Goal: Entertainment & Leisure: Browse casually

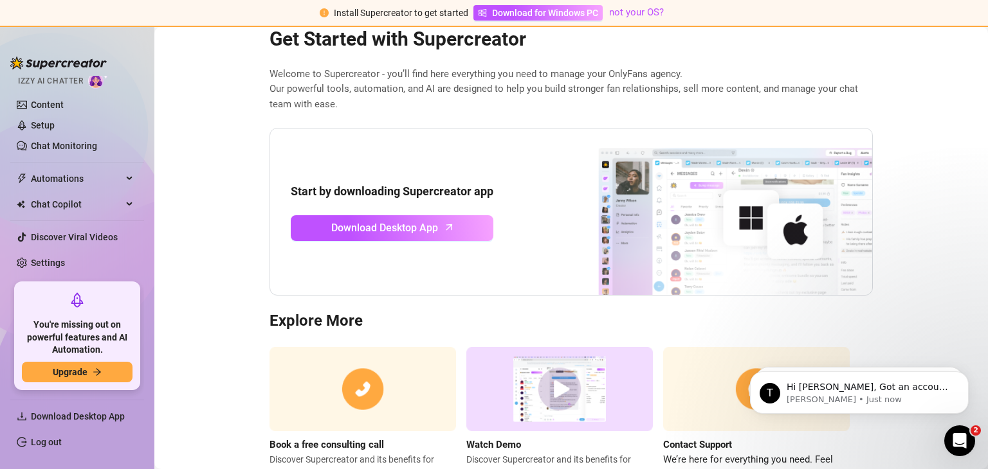
scroll to position [87, 0]
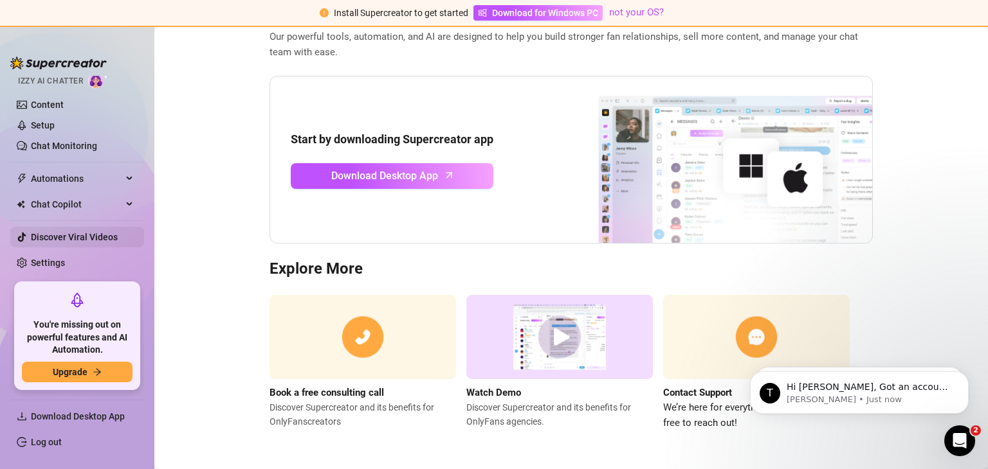
click at [59, 232] on link "Discover Viral Videos" at bounding box center [74, 237] width 87 height 10
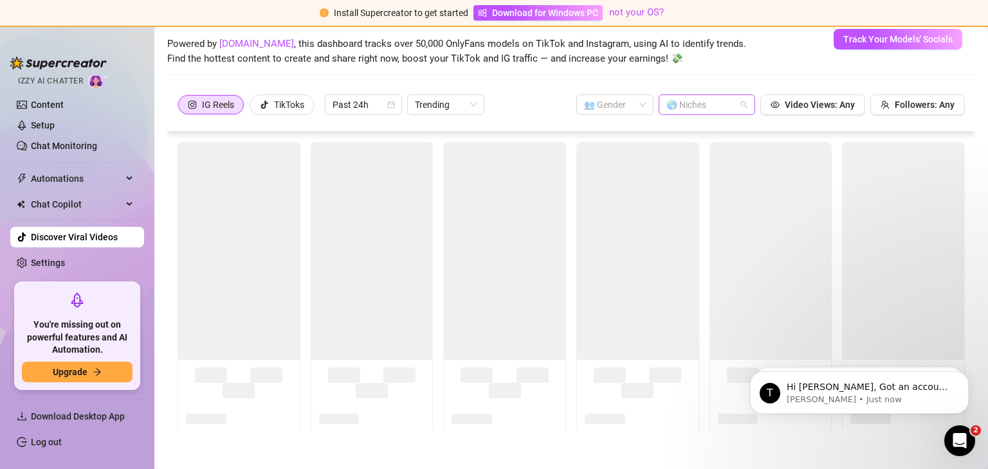
click at [714, 109] on div at bounding box center [700, 105] width 78 height 18
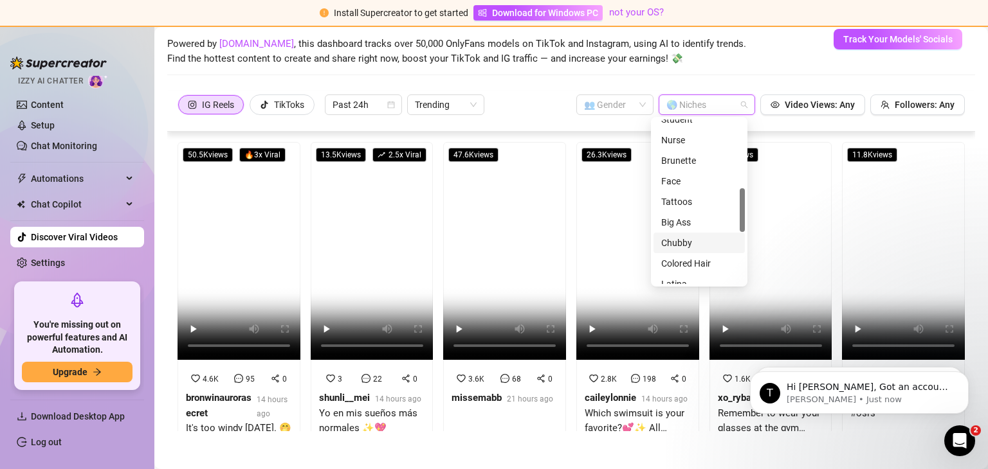
scroll to position [450, 0]
click at [693, 195] on div "MILF" at bounding box center [699, 194] width 76 height 14
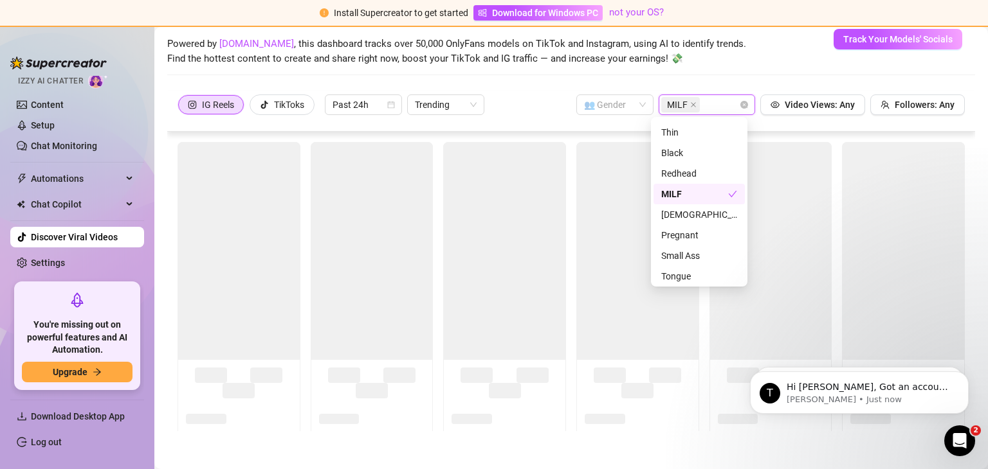
scroll to position [0, 0]
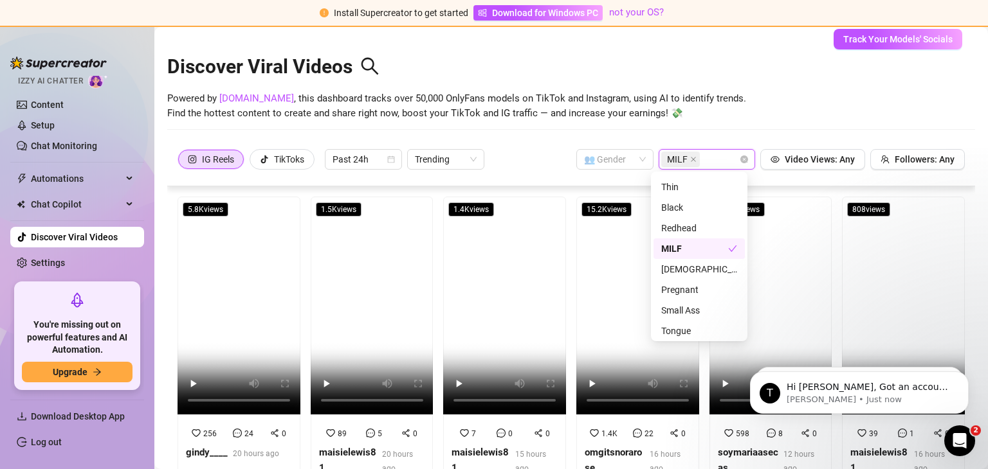
click at [745, 116] on div "Powered by [DOMAIN_NAME] , this dashboard tracks over 50,000 OnlyFans models on…" at bounding box center [571, 106] width 808 height 30
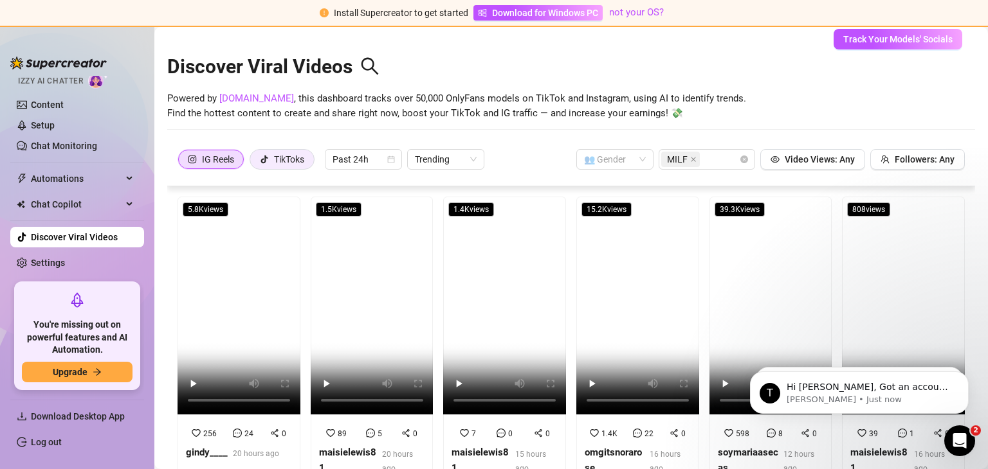
click at [257, 153] on label "TikToks" at bounding box center [282, 159] width 65 height 21
click at [253, 163] on input "TikToks" at bounding box center [253, 163] width 0 height 0
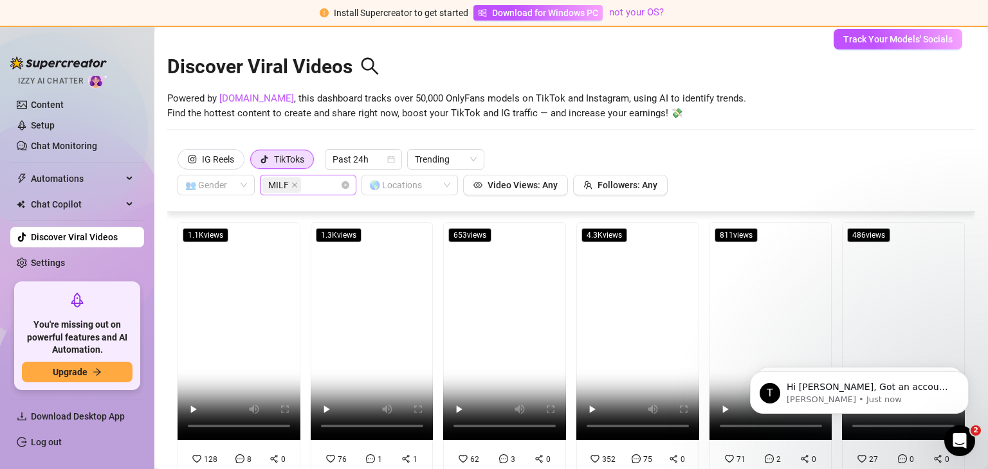
click at [289, 181] on span "MILF" at bounding box center [281, 184] width 39 height 15
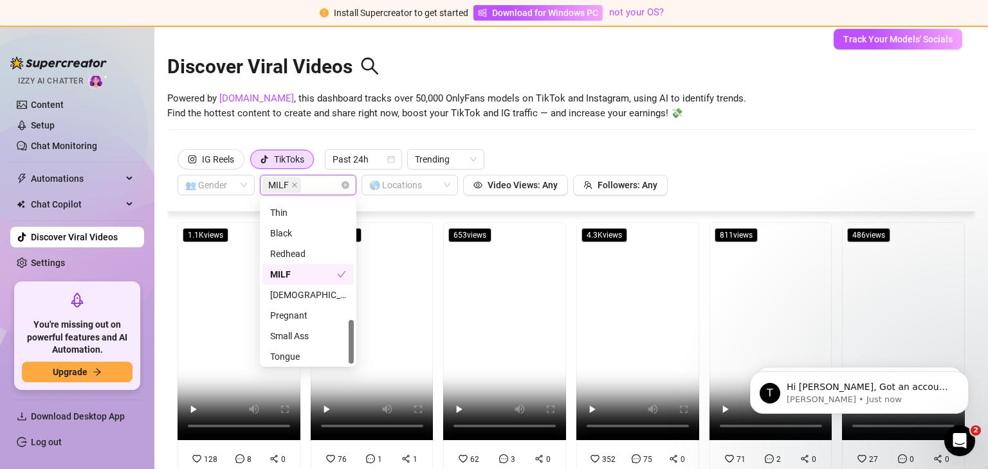
click at [334, 275] on div "MILF" at bounding box center [303, 275] width 67 height 14
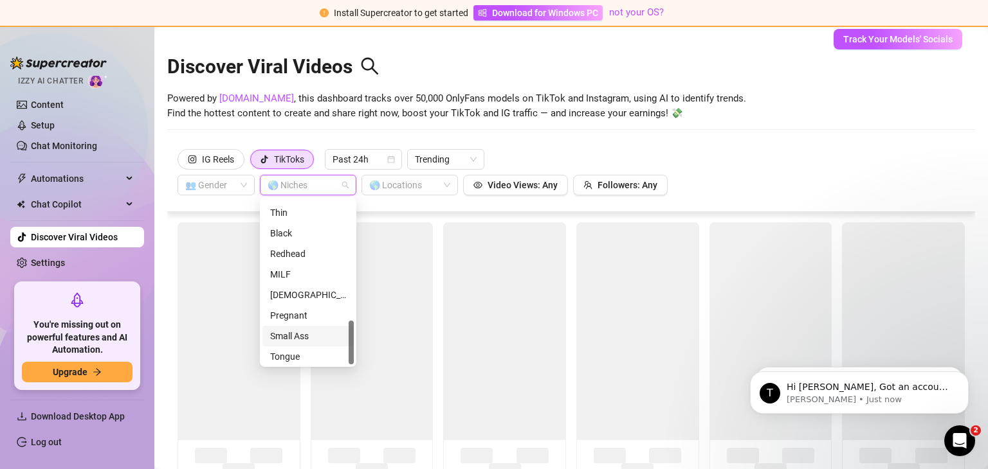
scroll to position [453, 0]
click at [298, 353] on div "Tongue" at bounding box center [308, 354] width 76 height 14
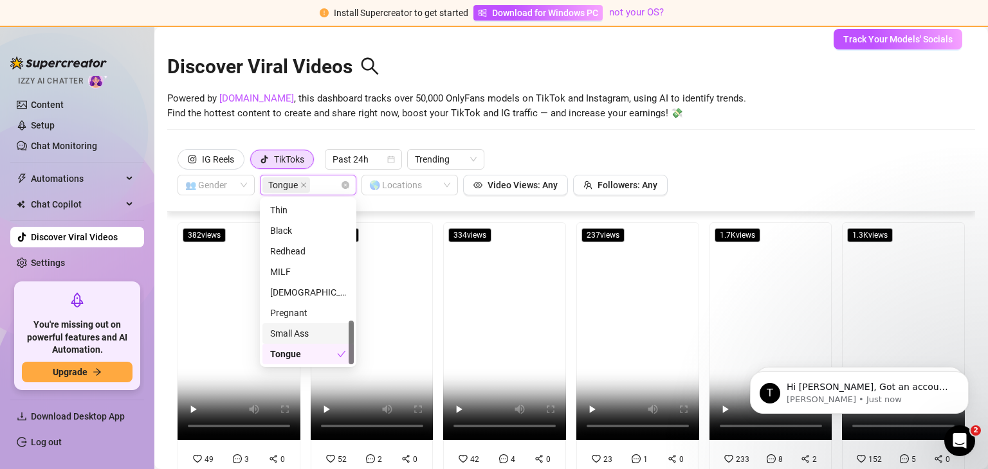
click at [478, 143] on div "Discover Viral Videos Powered by [DOMAIN_NAME] , this dashboard tracks over 50,…" at bounding box center [571, 90] width 808 height 109
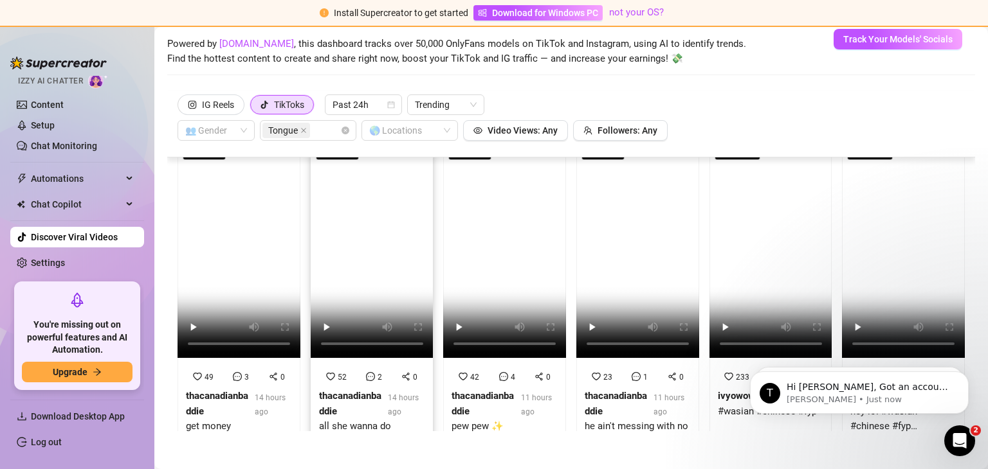
scroll to position [0, 0]
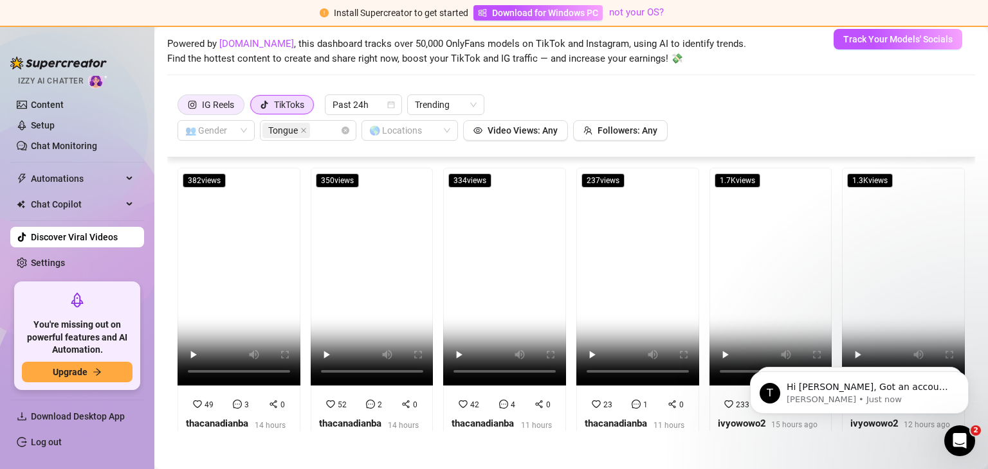
click at [212, 100] on div "IG Reels" at bounding box center [218, 104] width 32 height 19
click at [181, 108] on input "IG Reels" at bounding box center [181, 108] width 0 height 0
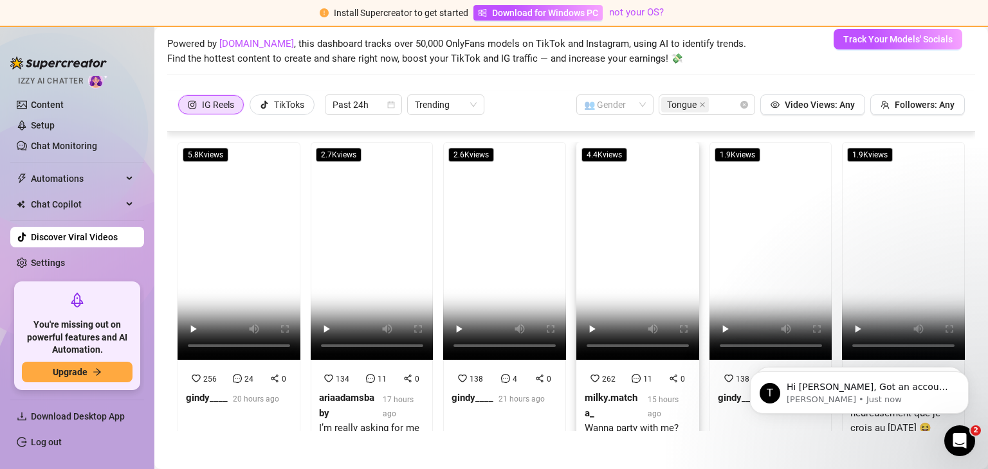
click at [626, 275] on video at bounding box center [637, 251] width 123 height 218
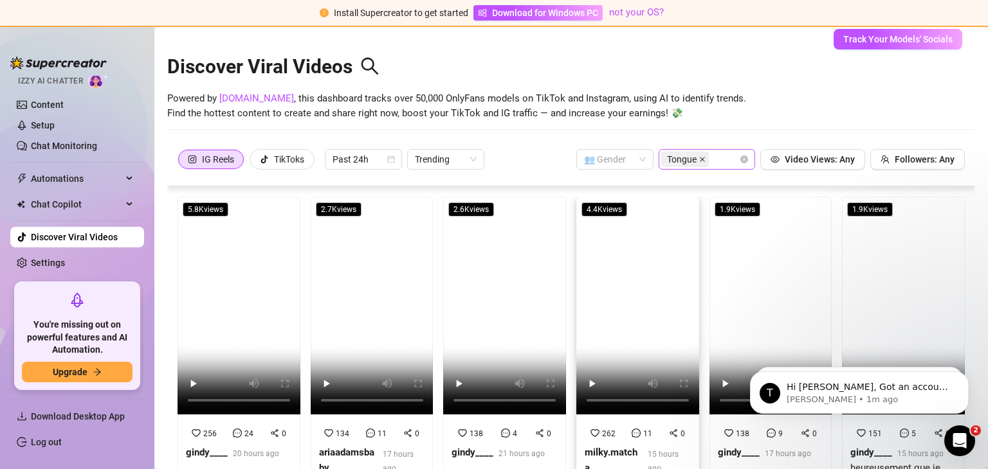
click at [699, 157] on icon "close" at bounding box center [702, 159] width 6 height 6
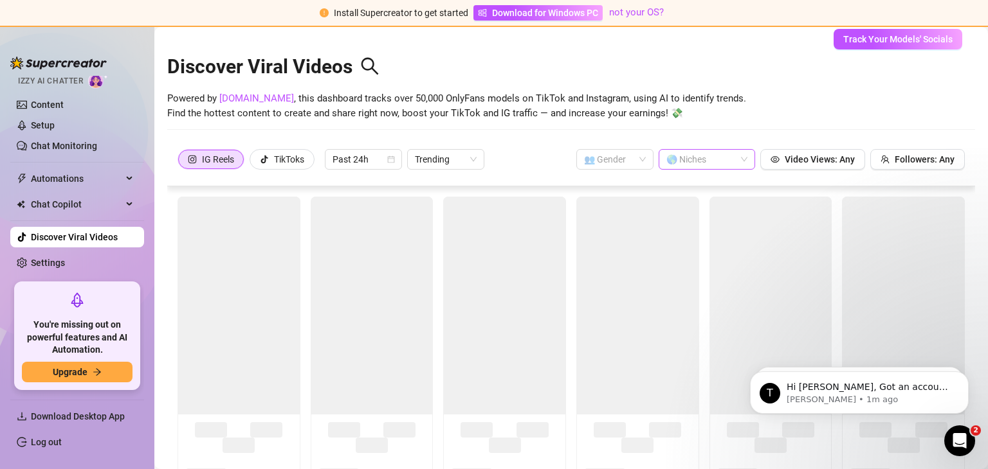
click at [703, 165] on div at bounding box center [700, 159] width 78 height 18
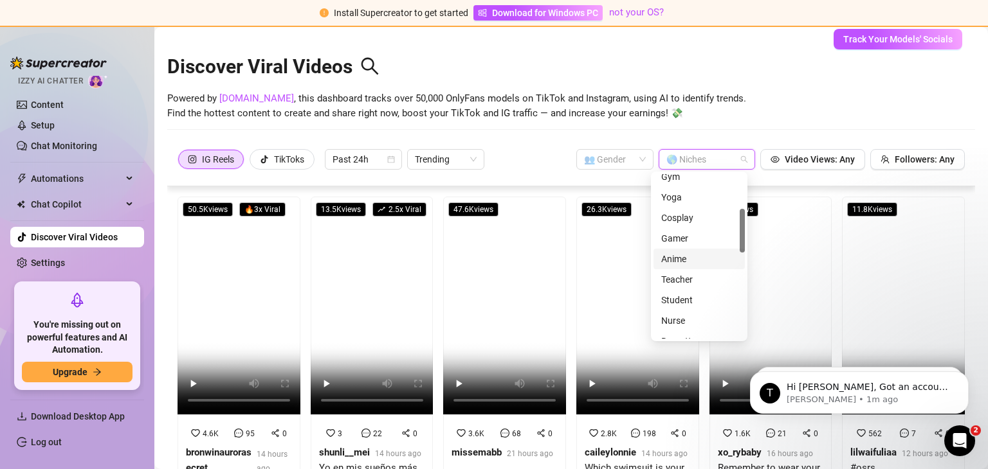
scroll to position [196, 0]
click at [684, 295] on div "Chubby" at bounding box center [699, 298] width 76 height 14
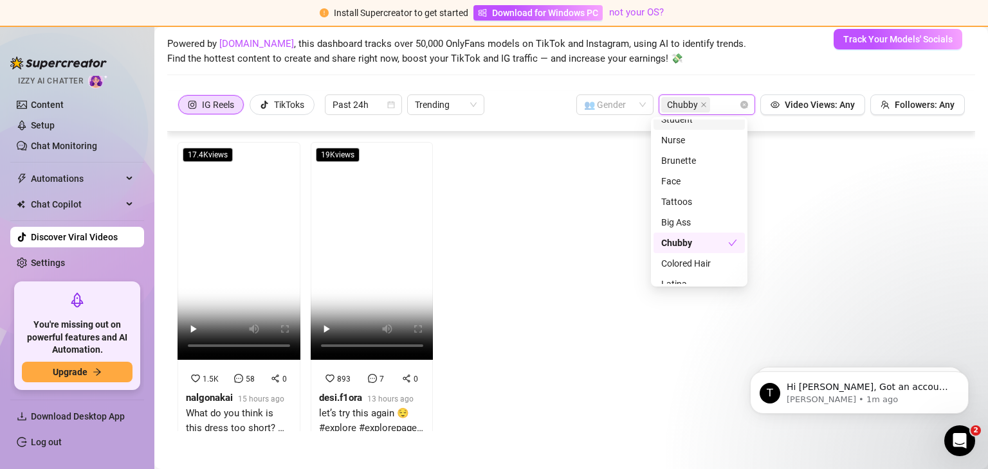
scroll to position [0, 0]
click at [279, 106] on div "TikToks" at bounding box center [289, 104] width 30 height 19
click at [253, 108] on input "TikToks" at bounding box center [253, 108] width 0 height 0
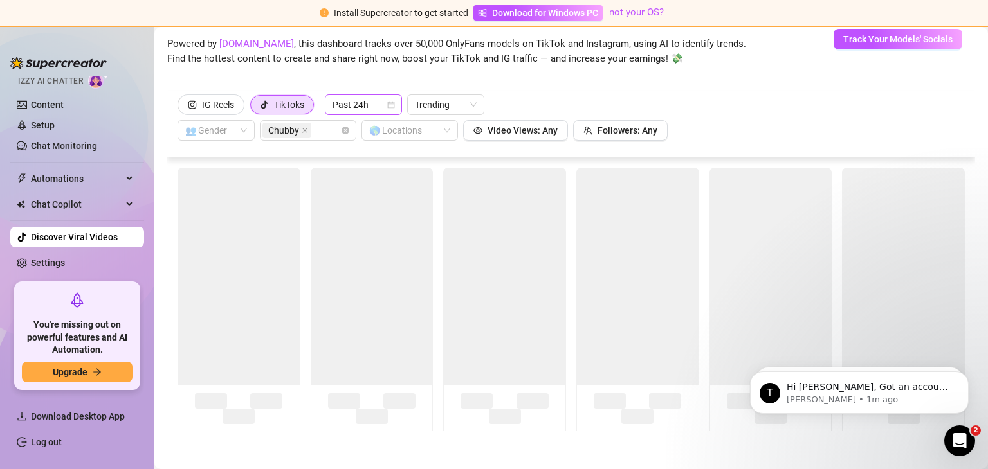
click at [367, 113] on span "Past 24h" at bounding box center [363, 104] width 62 height 19
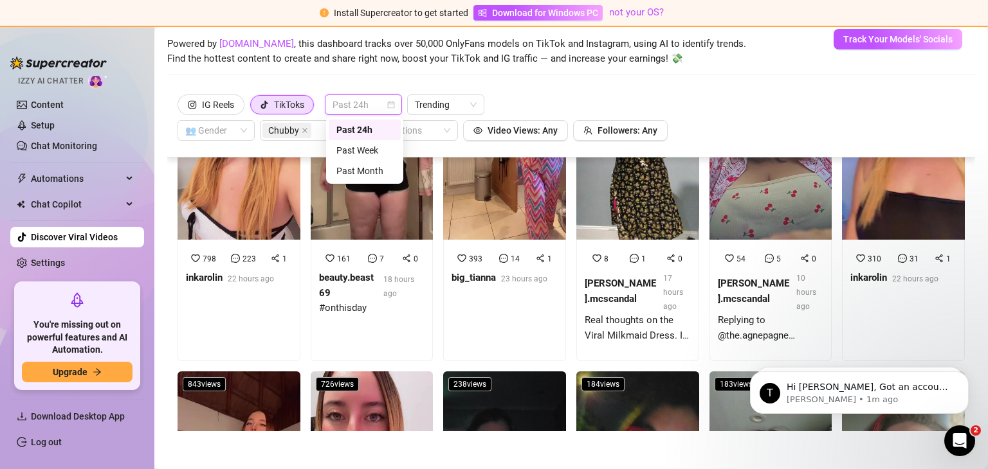
scroll to position [80, 0]
